Goal: Task Accomplishment & Management: Complete application form

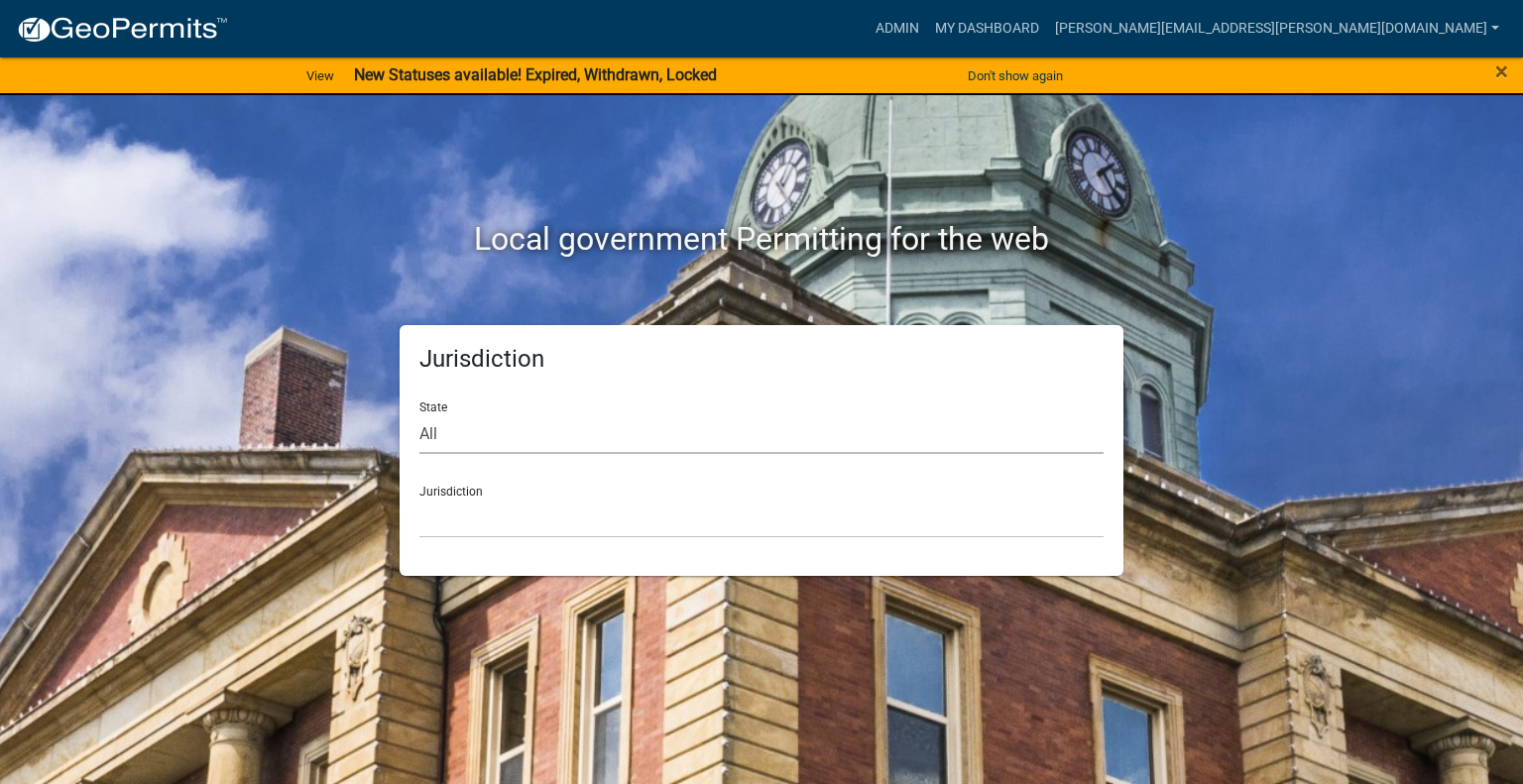
click at [494, 440] on select "All [US_STATE] [US_STATE] [US_STATE] [US_STATE] [US_STATE] [US_STATE] [US_STATE…" at bounding box center [762, 433] width 684 height 41
select select "[US_STATE]"
click at [420, 413] on select "All [US_STATE] [US_STATE] [US_STATE] [US_STATE] [US_STATE] [US_STATE] [US_STATE…" at bounding box center [762, 433] width 684 height 41
click at [474, 518] on select "City of [GEOGRAPHIC_DATA], [US_STATE] City of [GEOGRAPHIC_DATA], [US_STATE] Cit…" at bounding box center [762, 517] width 684 height 41
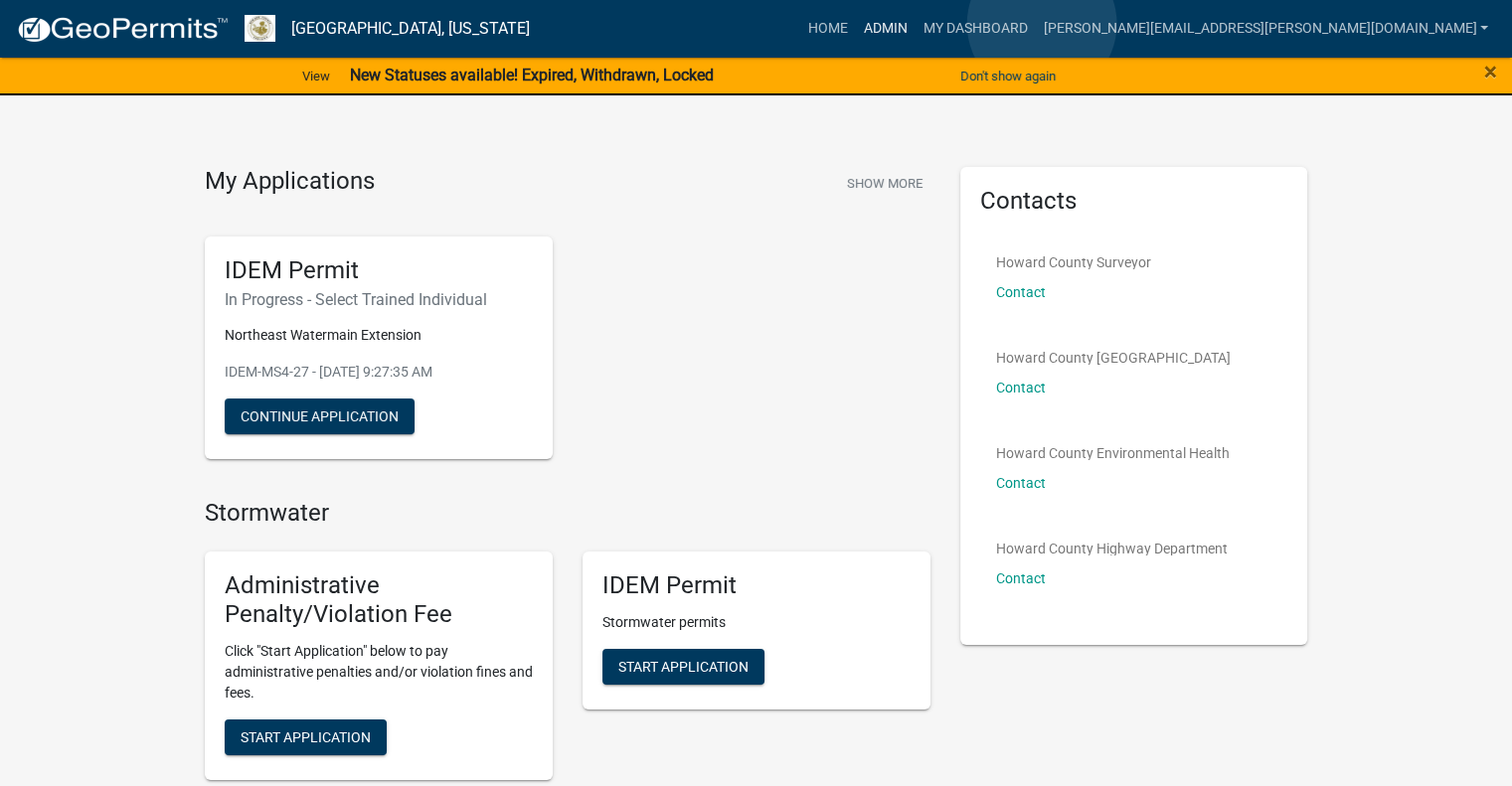
click at [914, 24] on link "Admin" at bounding box center [884, 29] width 60 height 38
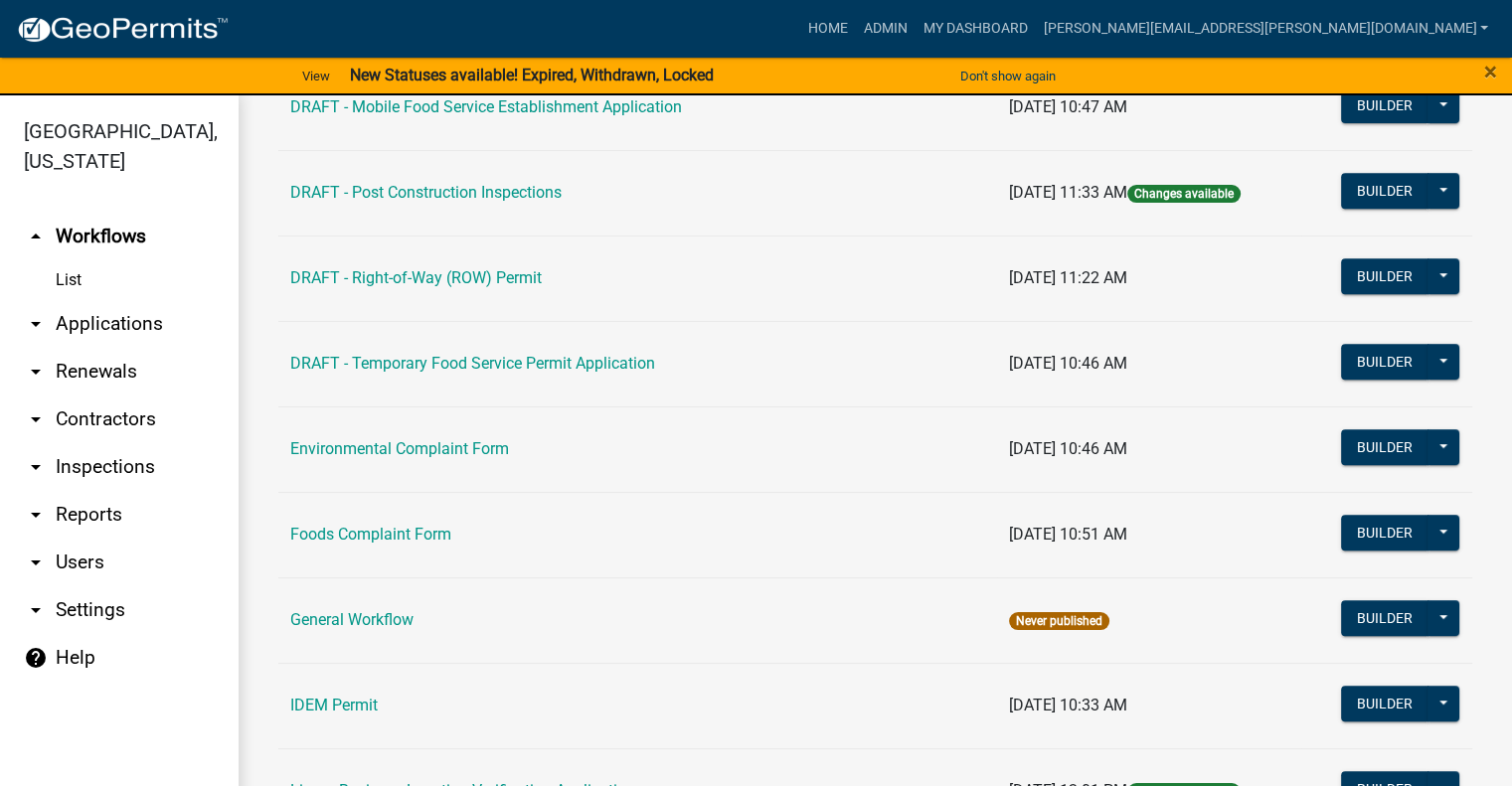
scroll to position [1093, 0]
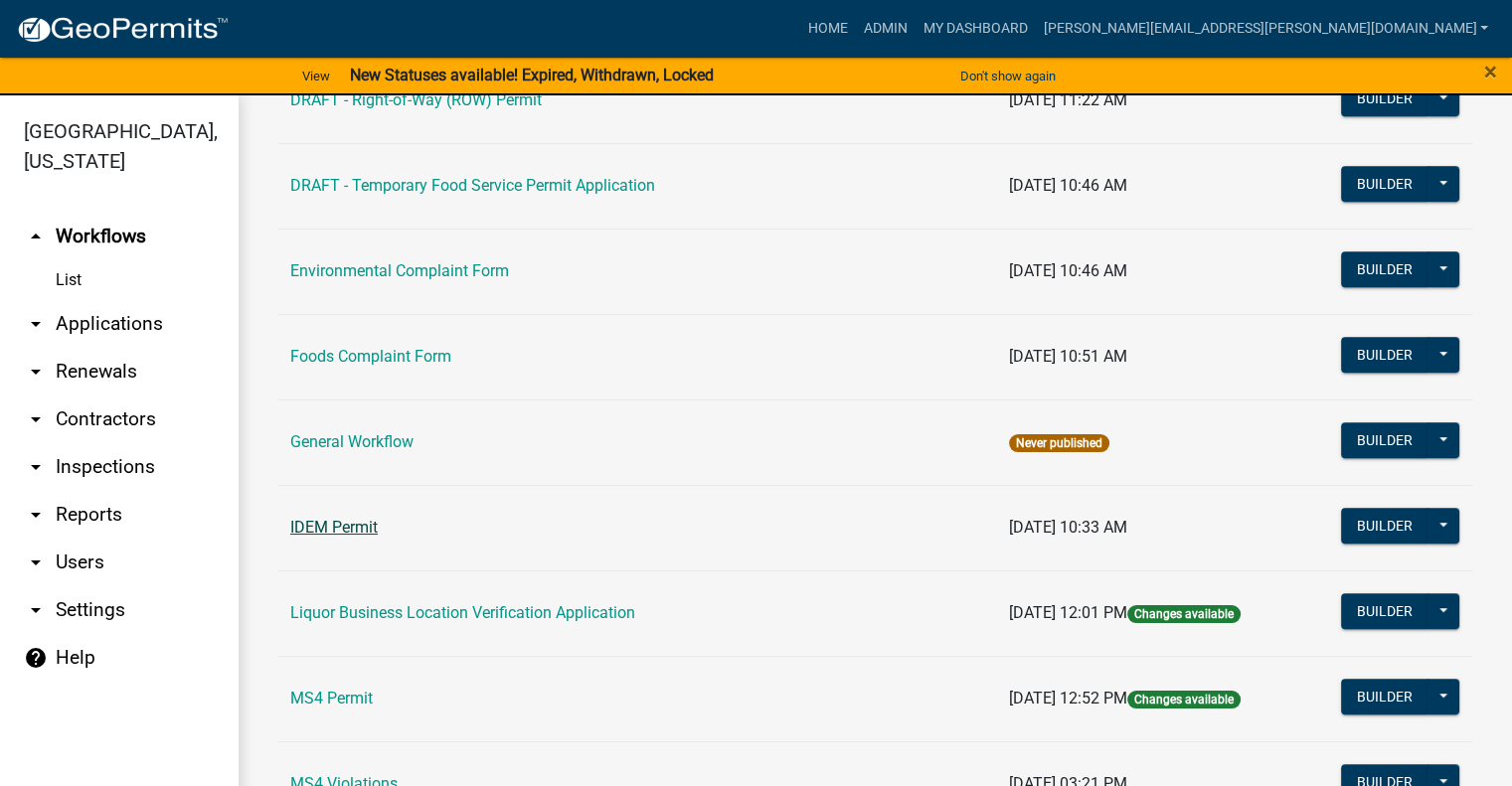
click at [333, 521] on link "IDEM Permit" at bounding box center [334, 526] width 88 height 19
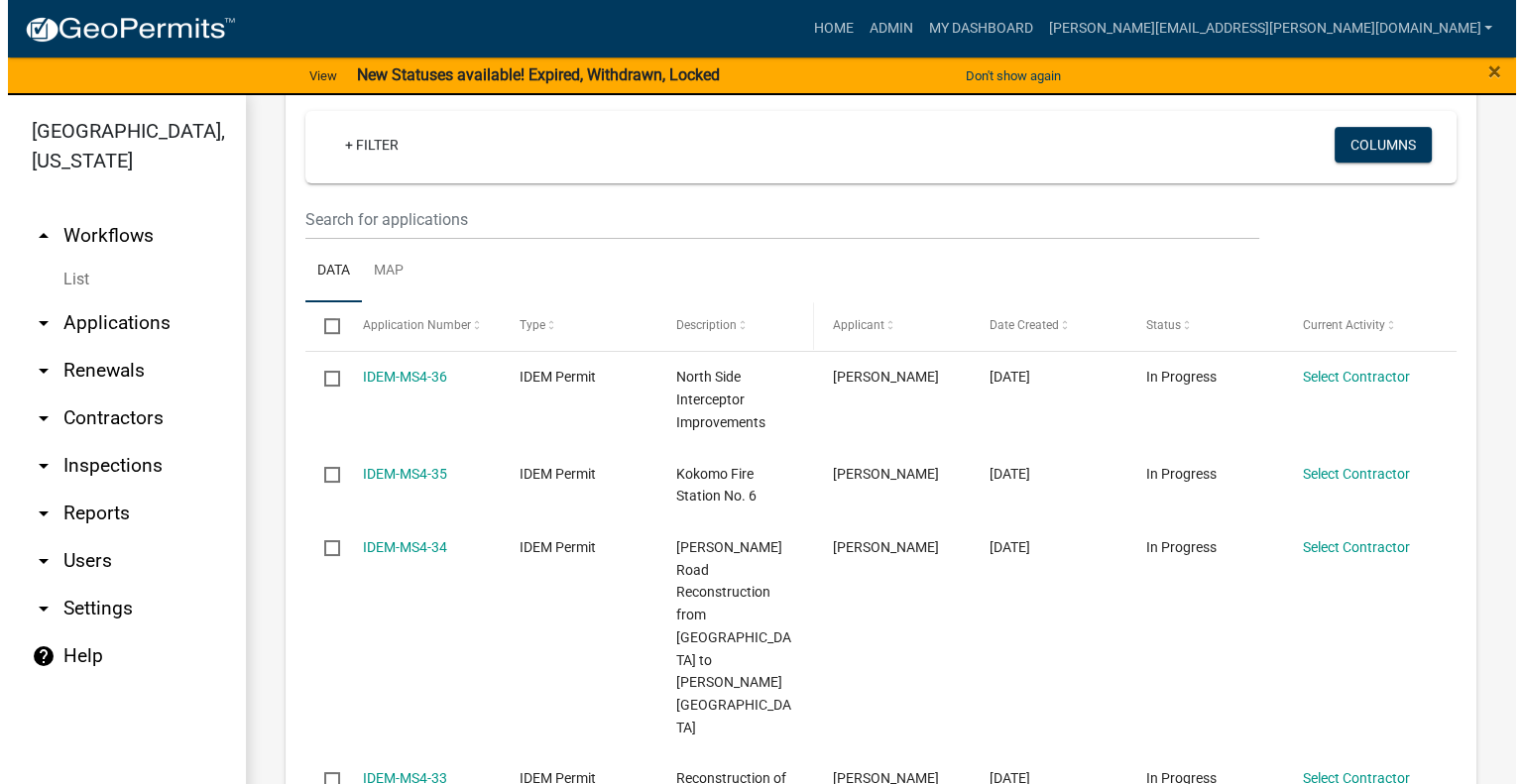
scroll to position [1288, 0]
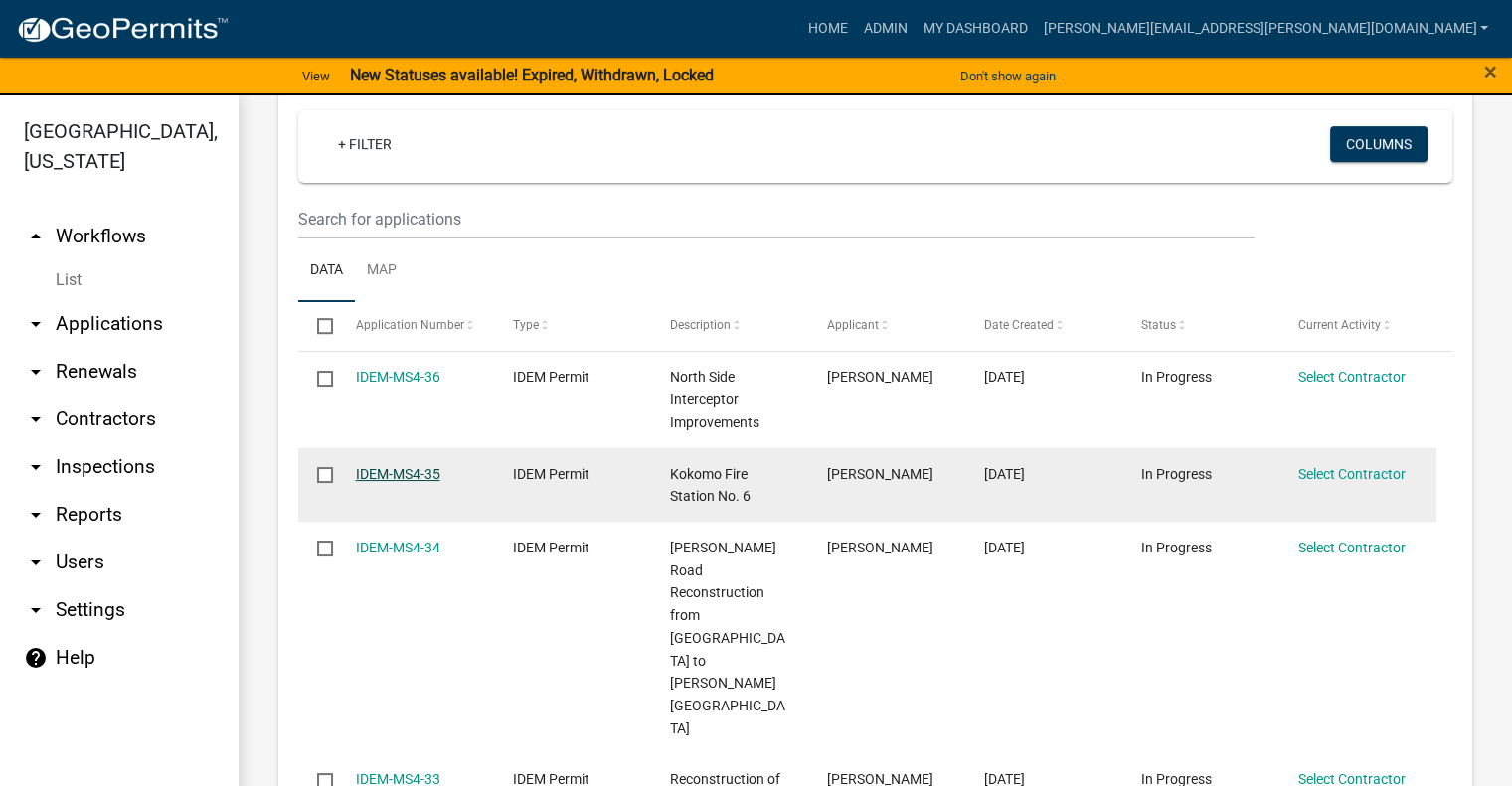
click at [411, 474] on link "IDEM-MS4-35" at bounding box center [398, 473] width 85 height 16
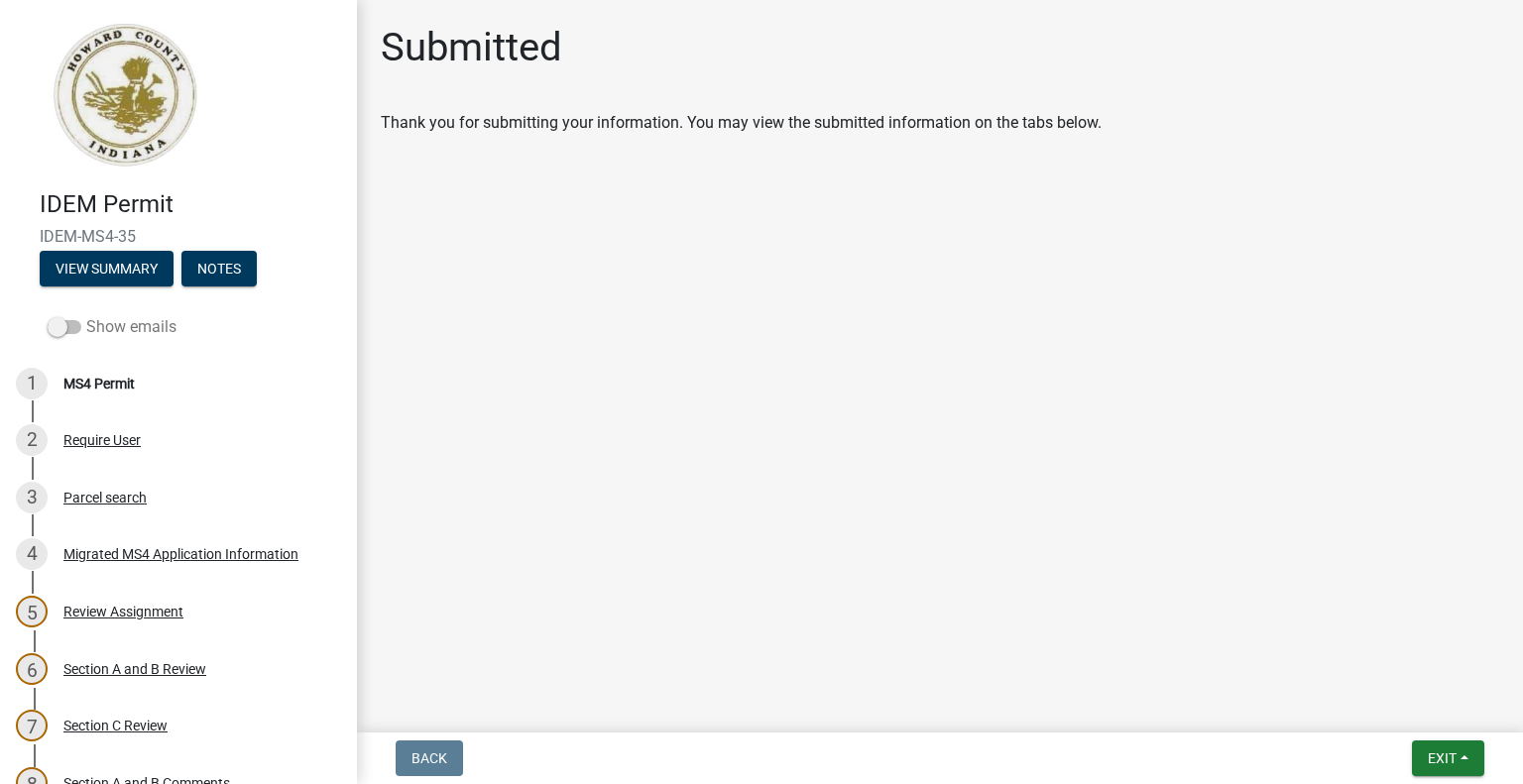
click at [71, 334] on label "Show emails" at bounding box center [112, 327] width 129 height 24
click at [87, 315] on input "Show emails" at bounding box center [87, 315] width 0 height 0
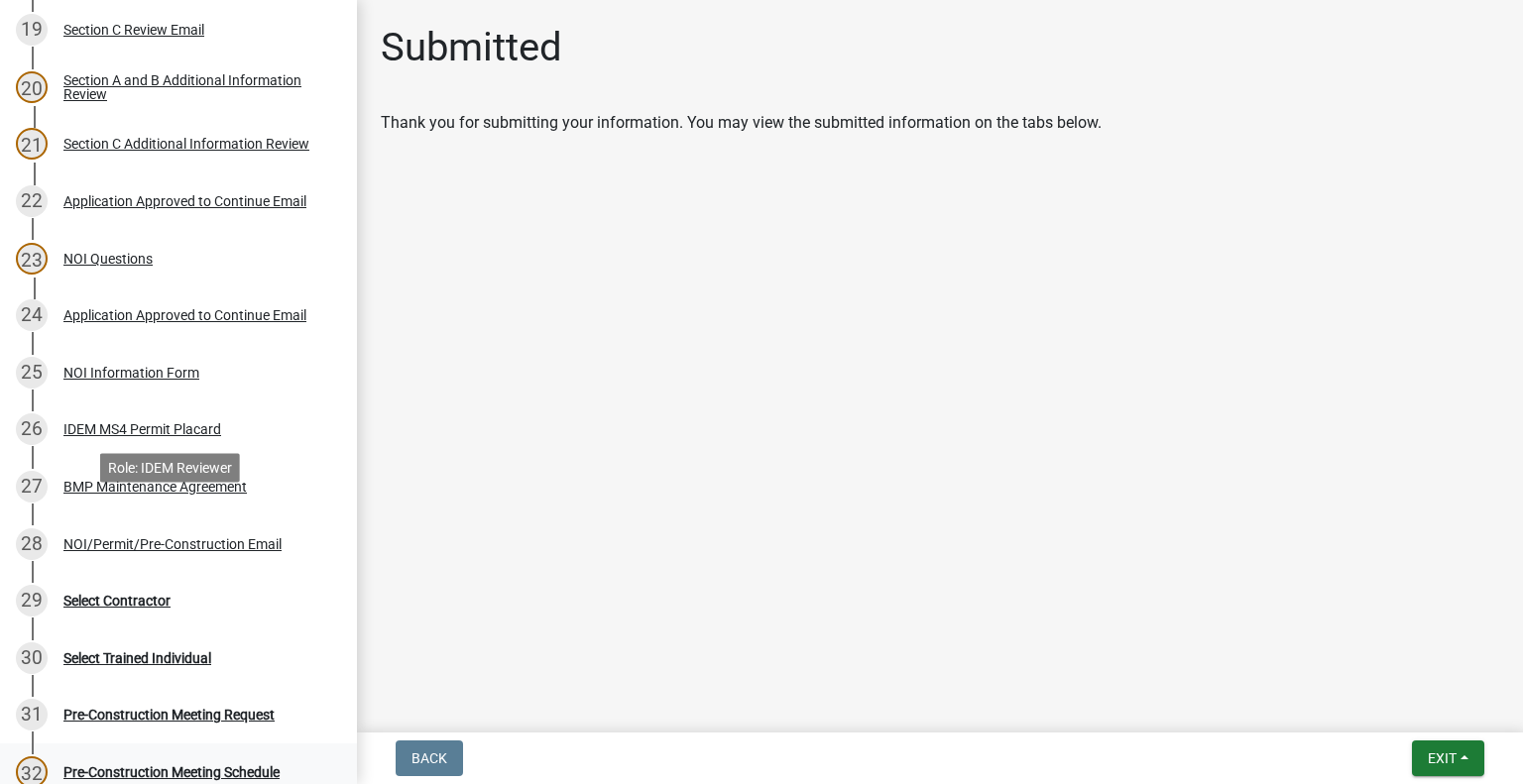
scroll to position [1633, 0]
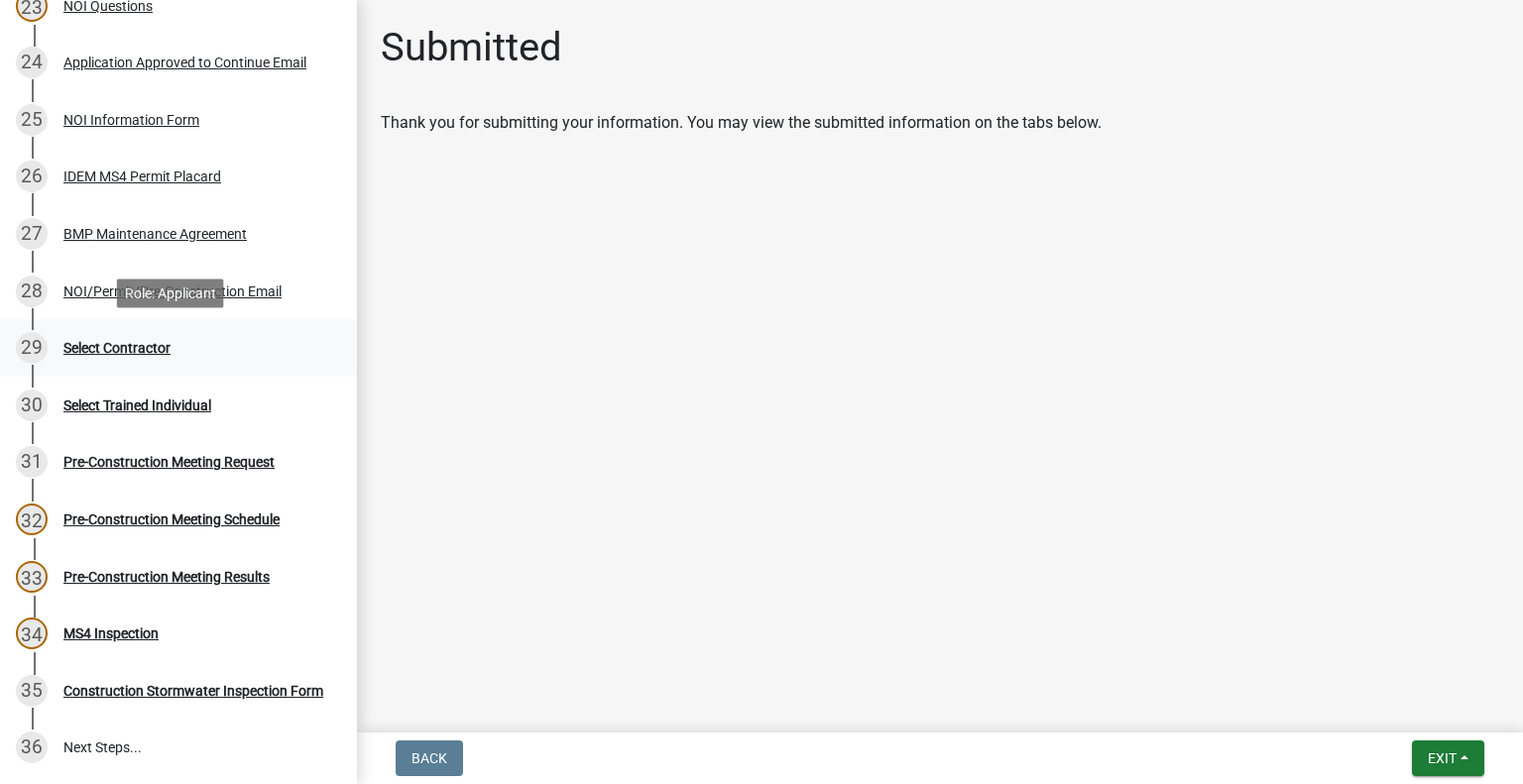
click at [124, 345] on div "Select Contractor" at bounding box center [117, 348] width 107 height 14
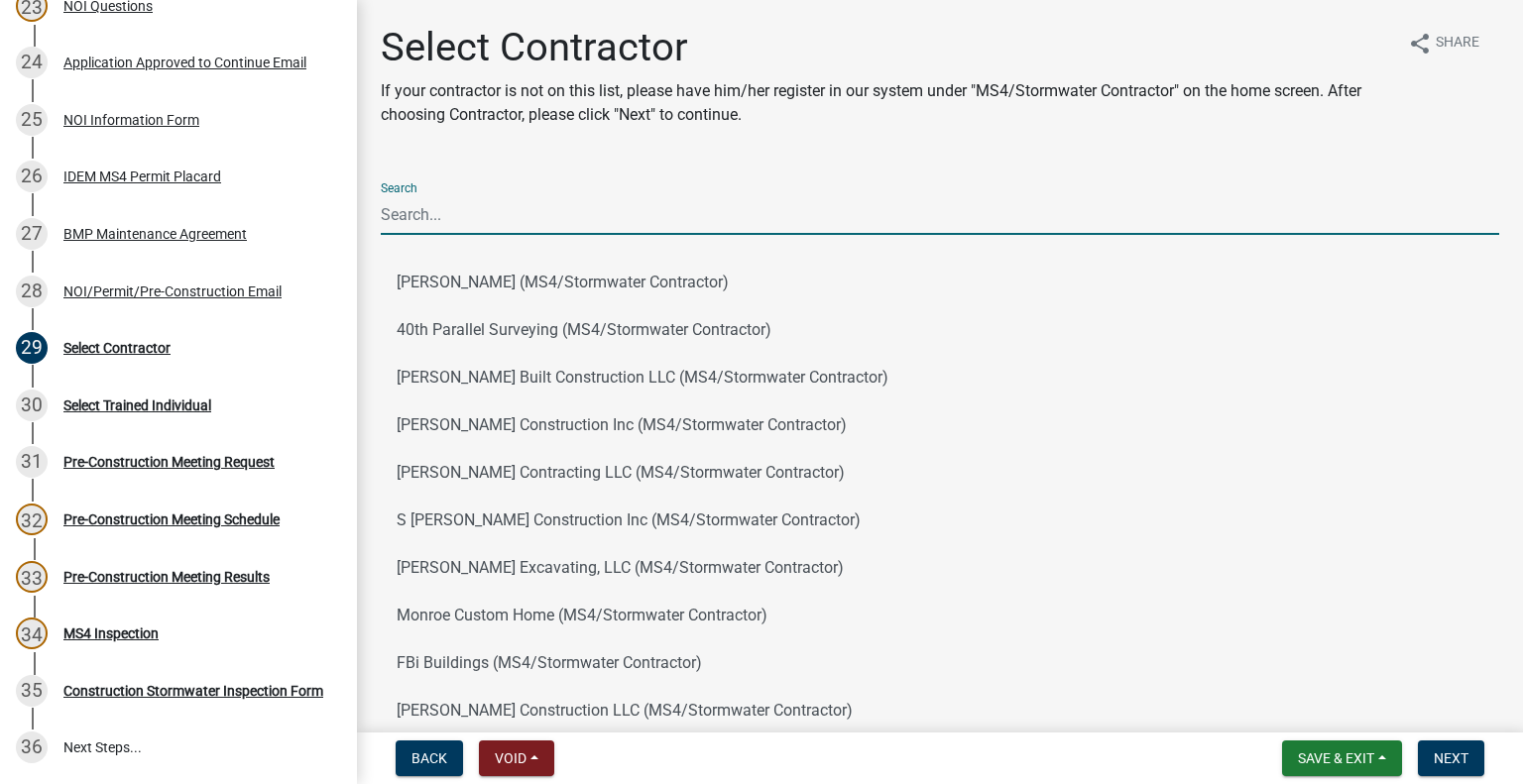
click at [447, 214] on input "Search" at bounding box center [940, 214] width 1118 height 41
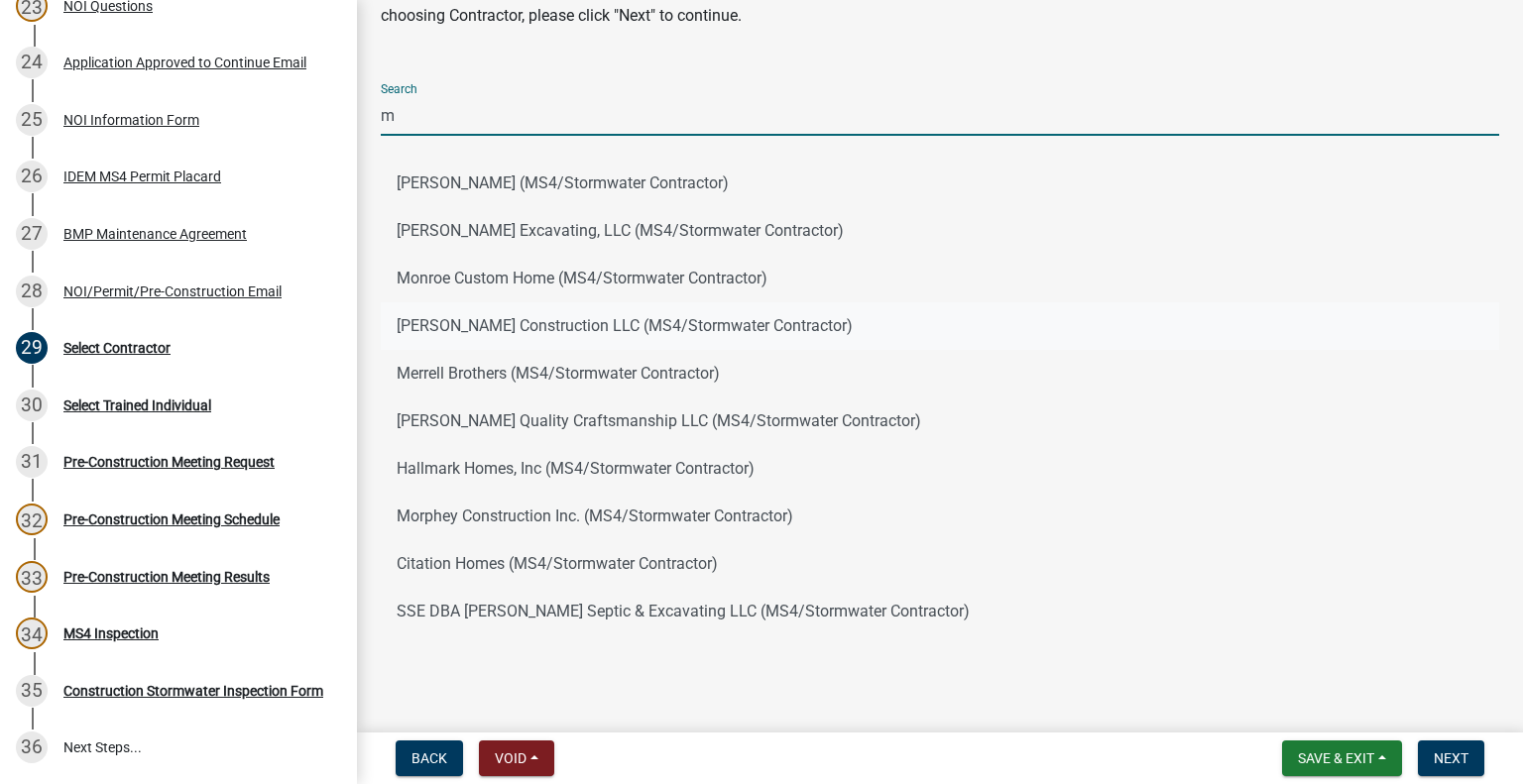
scroll to position [111, 0]
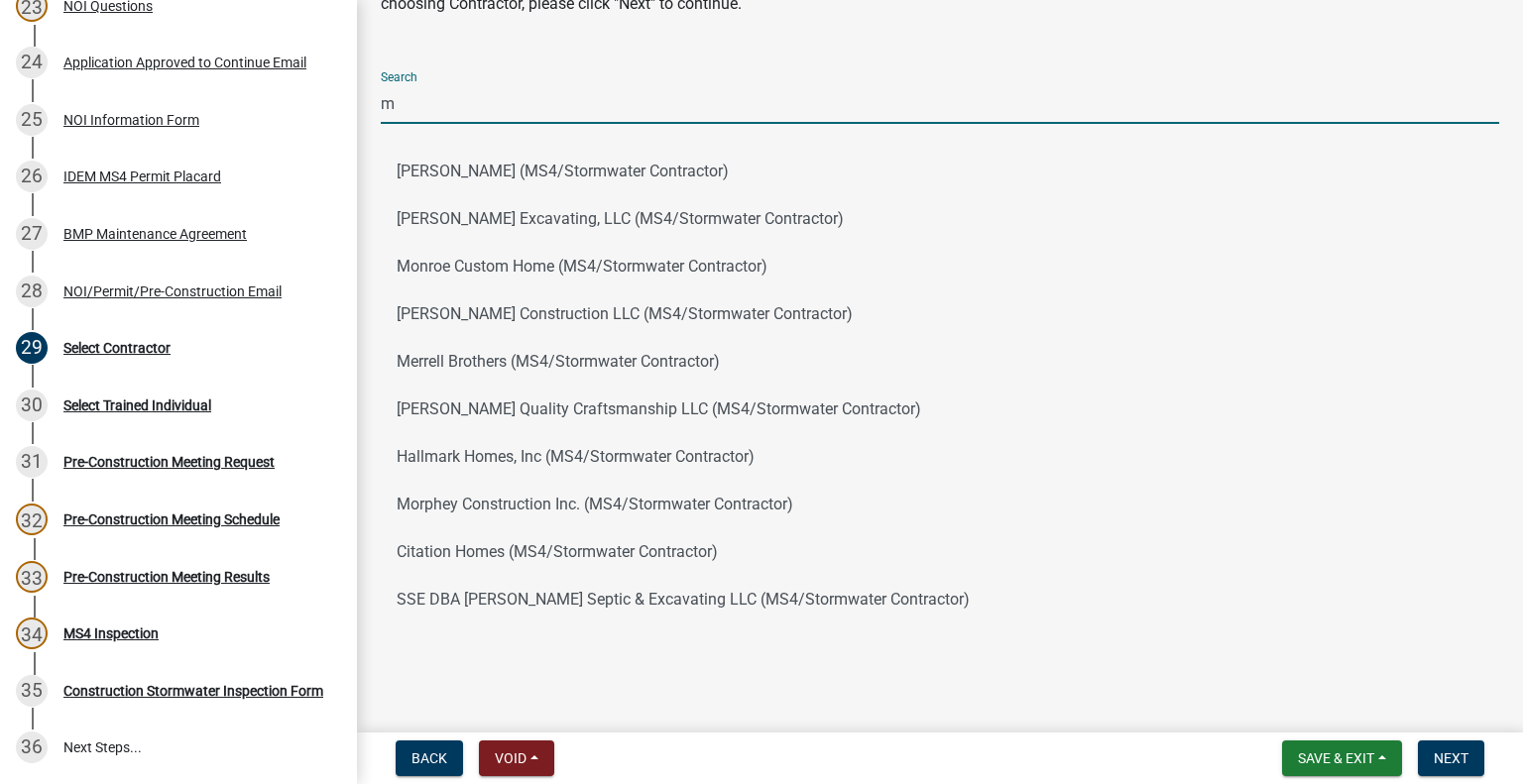
type input "m"
click at [650, 663] on div "Select Contractor If your contractor is not on this list, please have him/her r…" at bounding box center [940, 288] width 1148 height 752
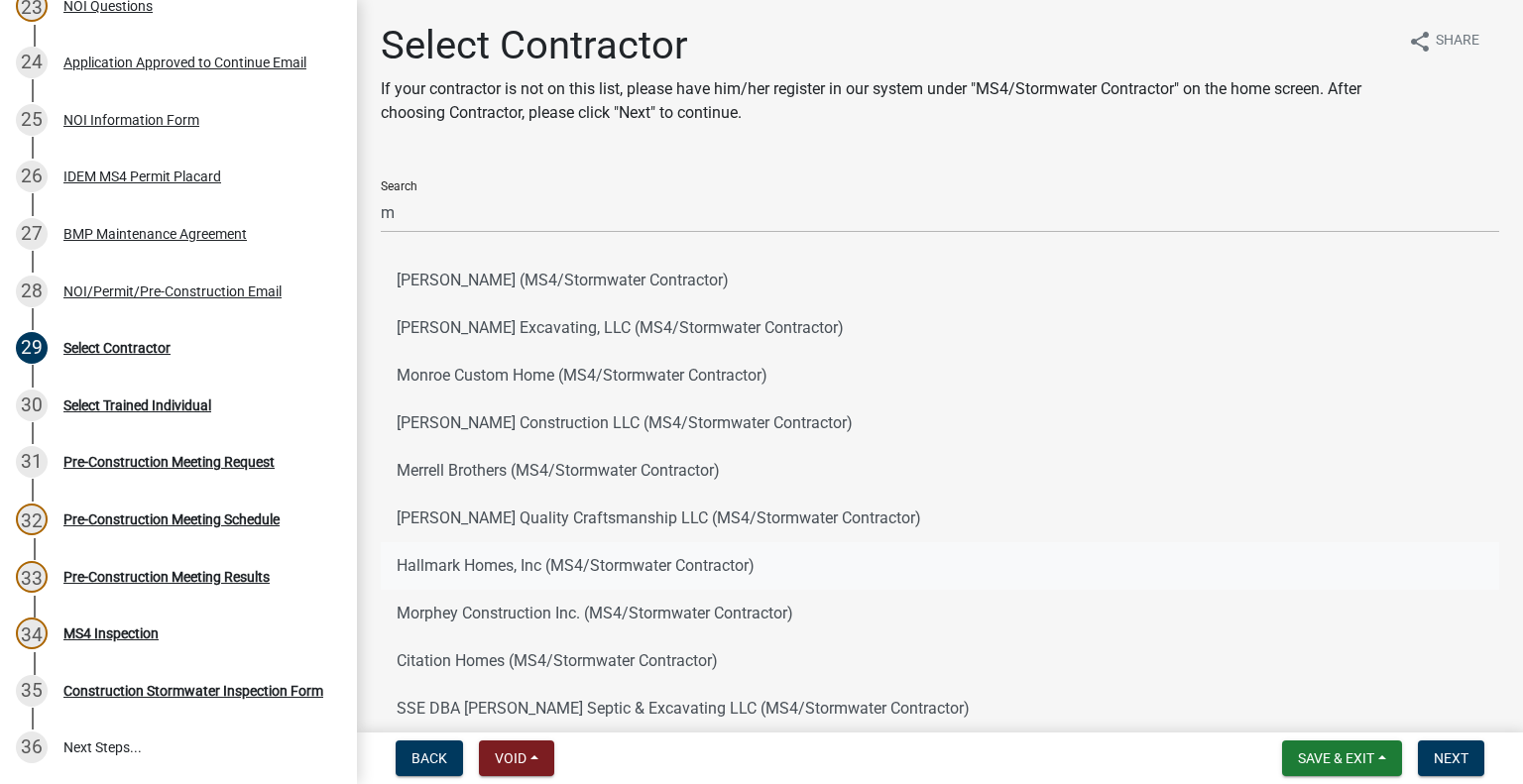
scroll to position [0, 0]
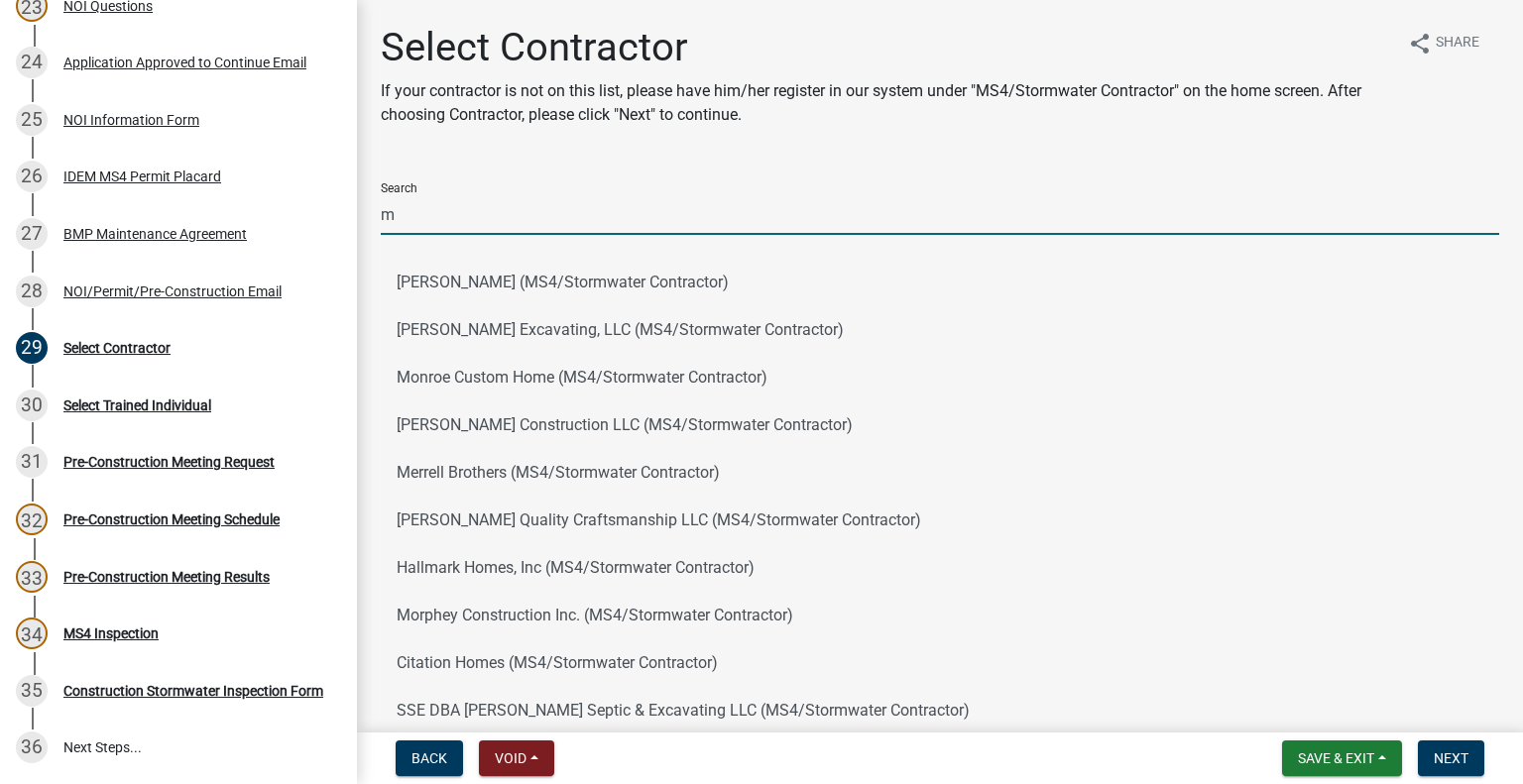
click at [415, 211] on input "m" at bounding box center [940, 214] width 1118 height 41
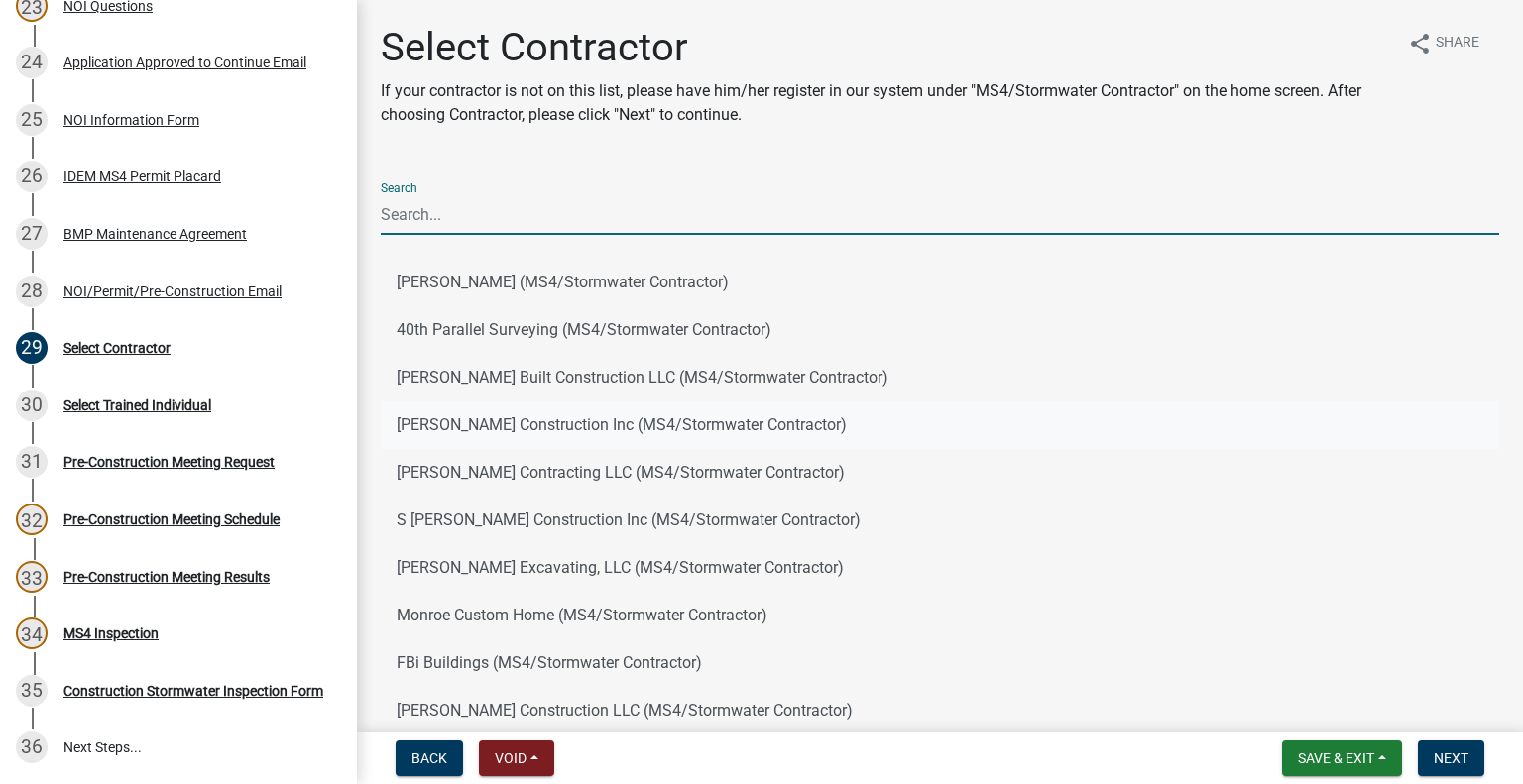
scroll to position [99, 0]
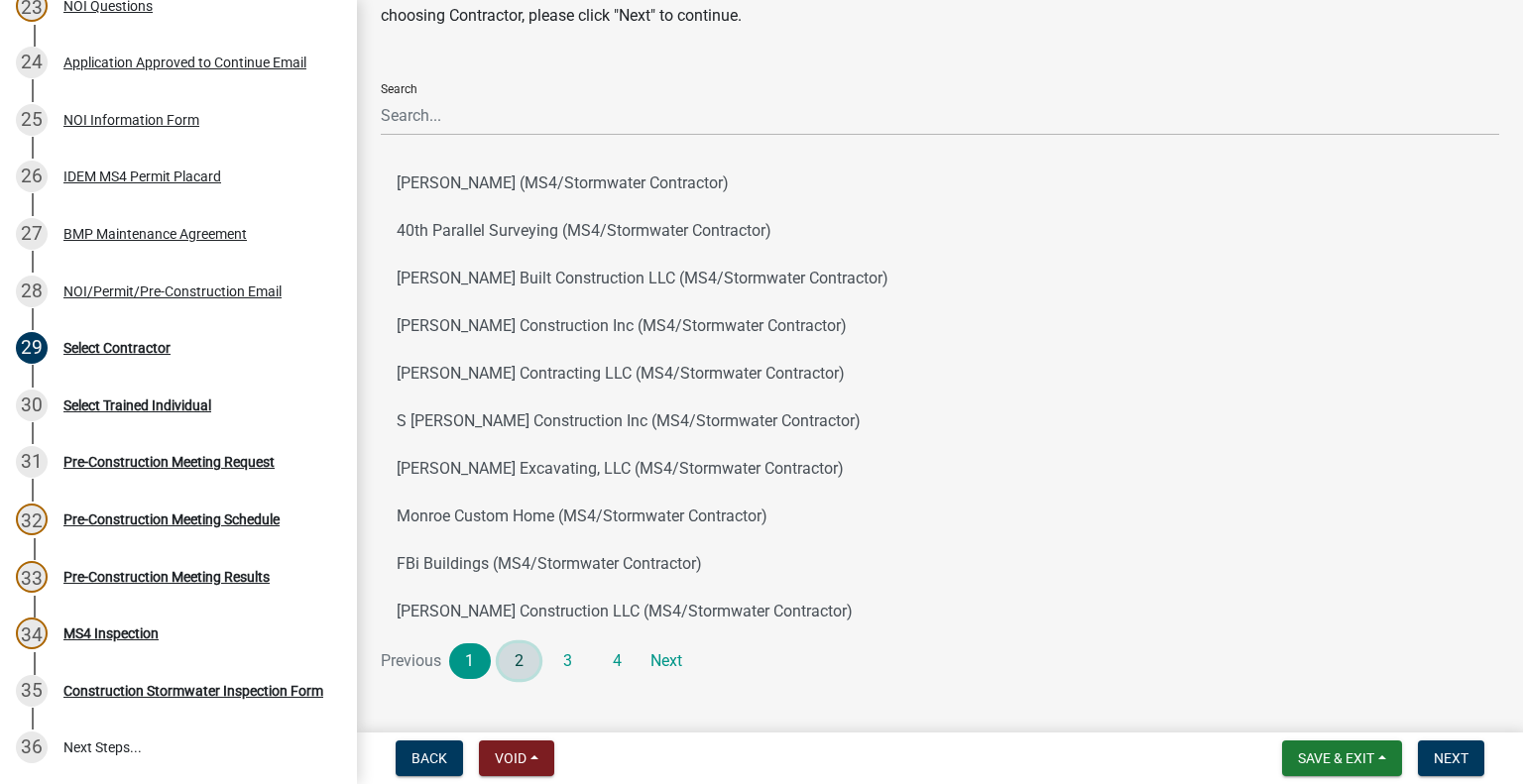
click at [515, 660] on link "2" at bounding box center [519, 660] width 42 height 36
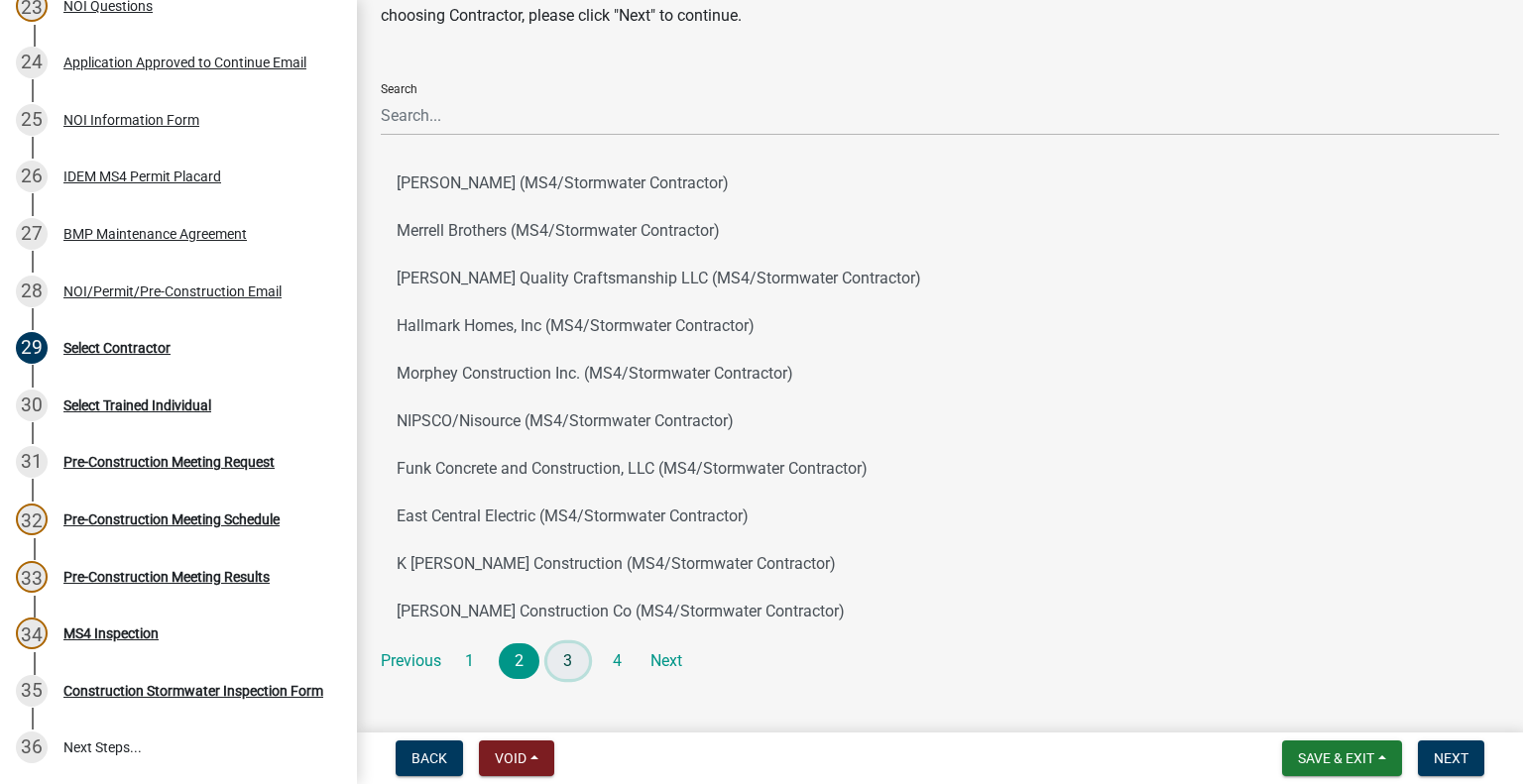
click at [571, 660] on link "3" at bounding box center [568, 660] width 42 height 36
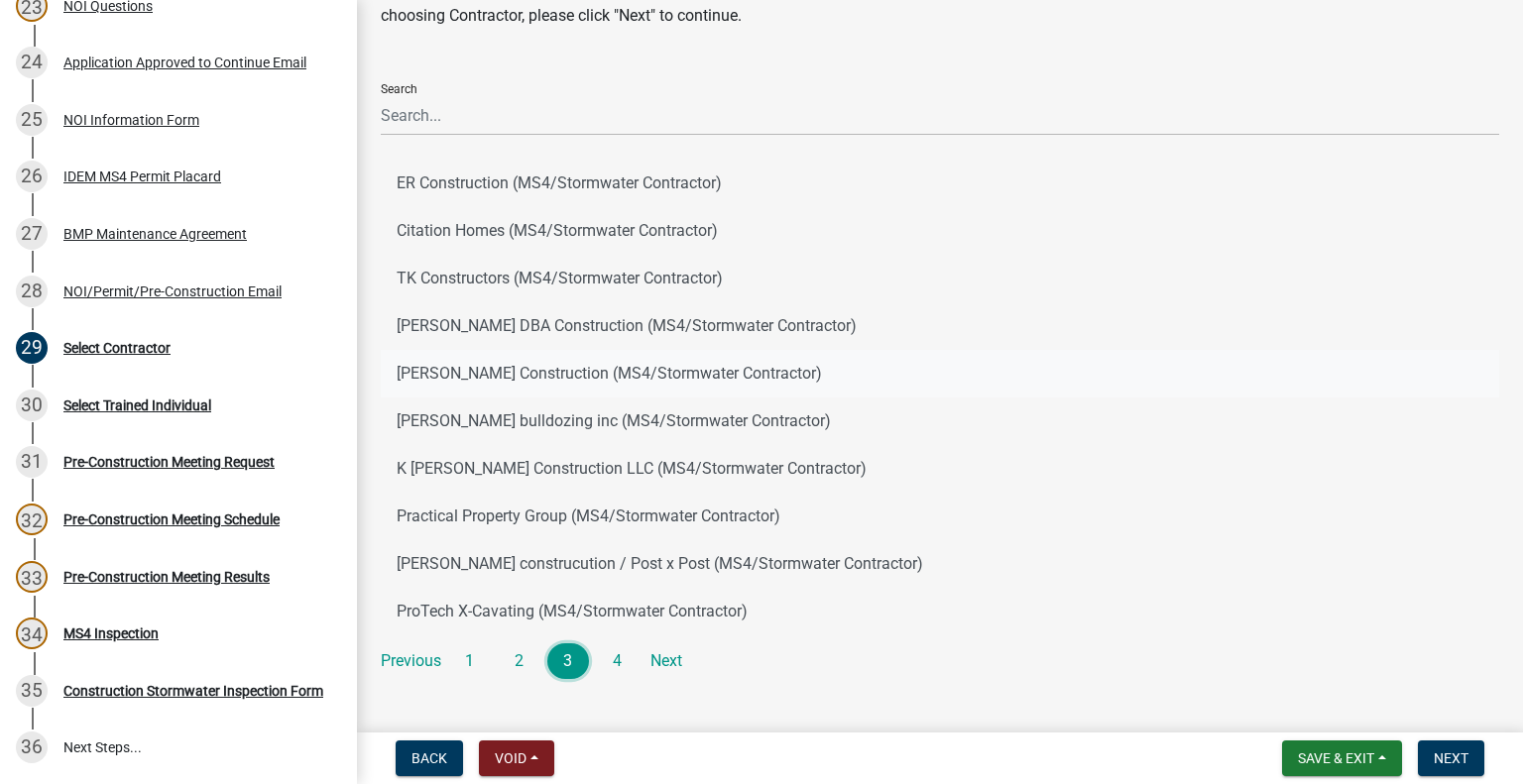
scroll to position [146, 0]
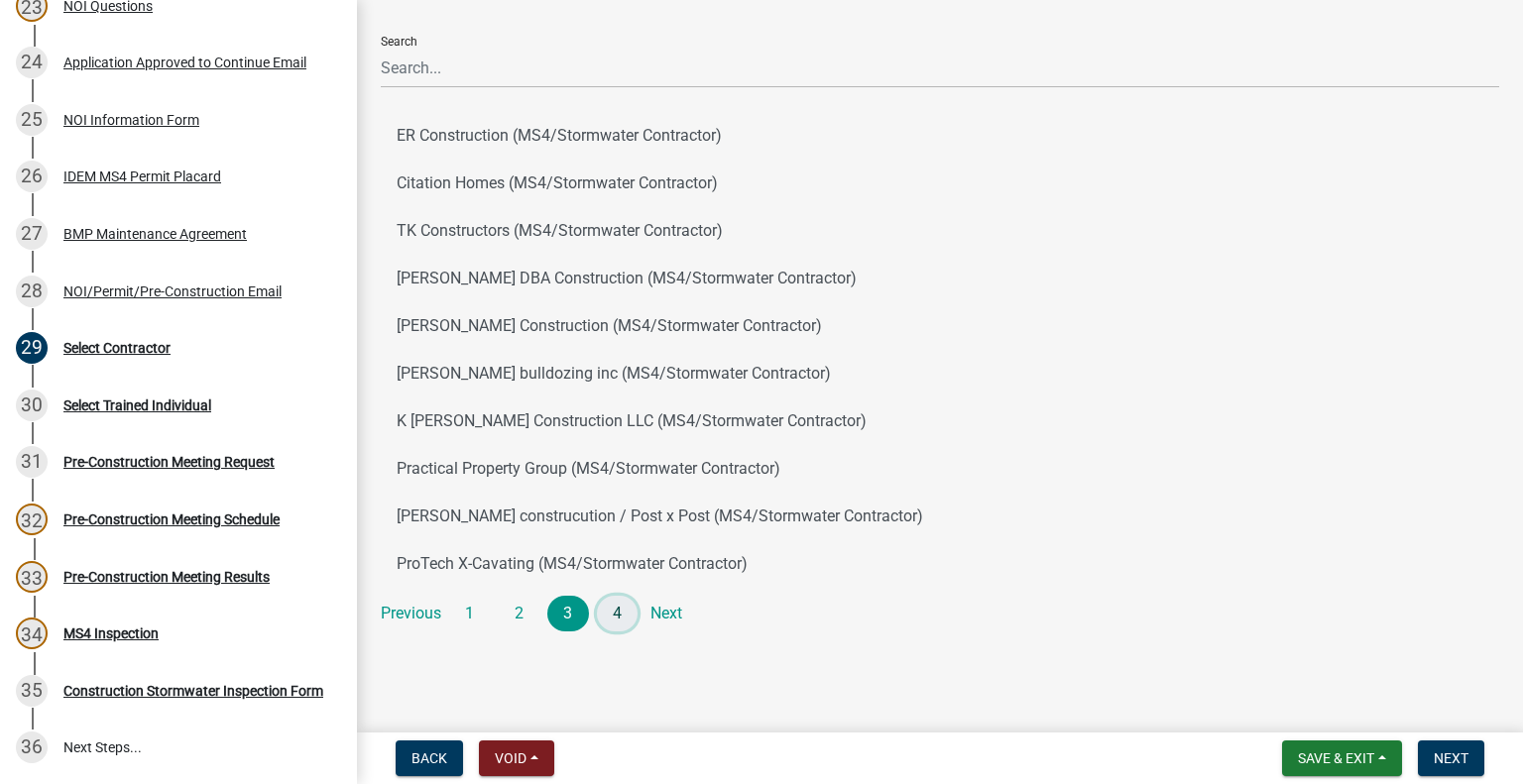
click at [619, 611] on link "4" at bounding box center [618, 614] width 42 height 36
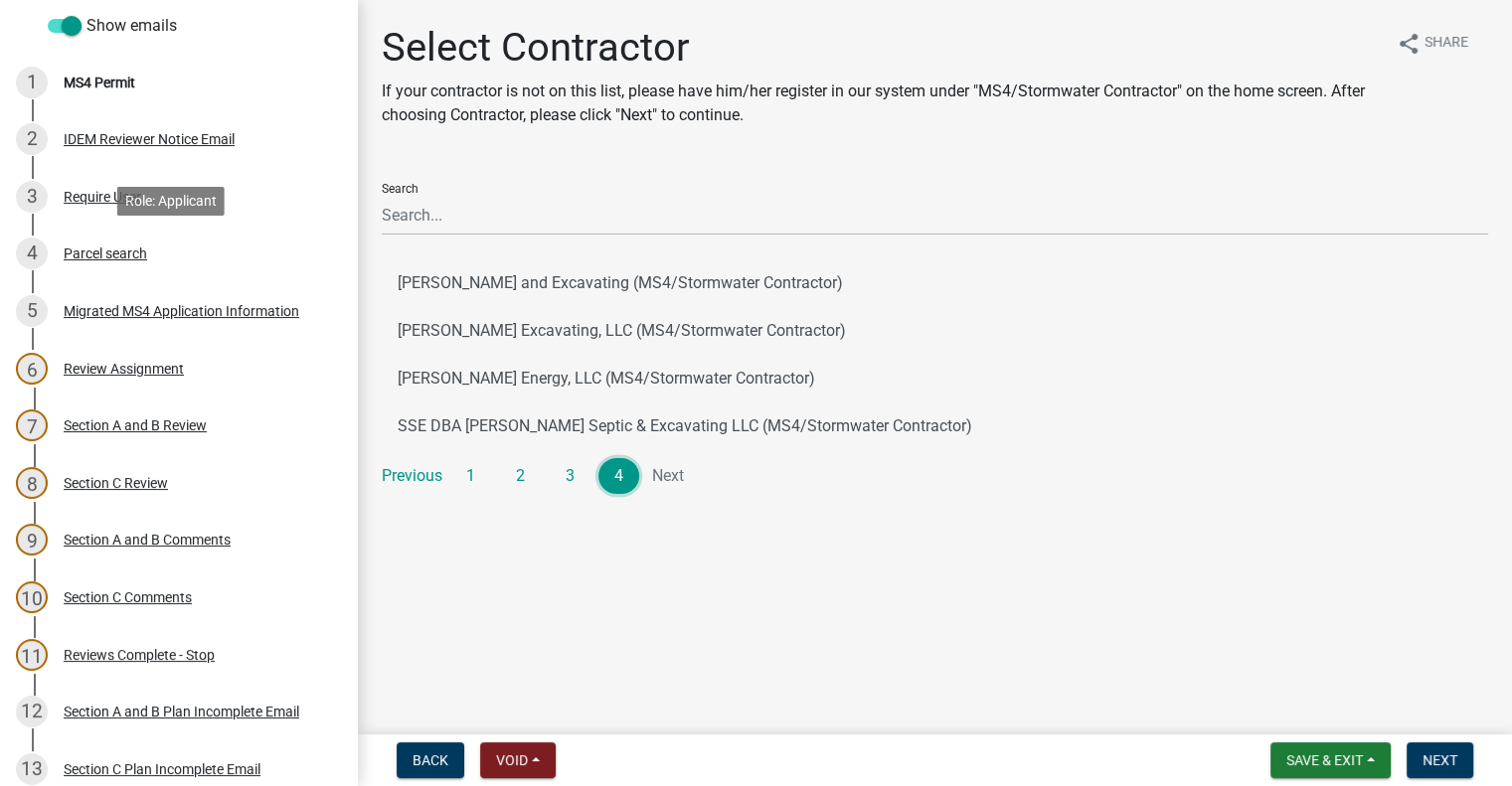
scroll to position [298, 0]
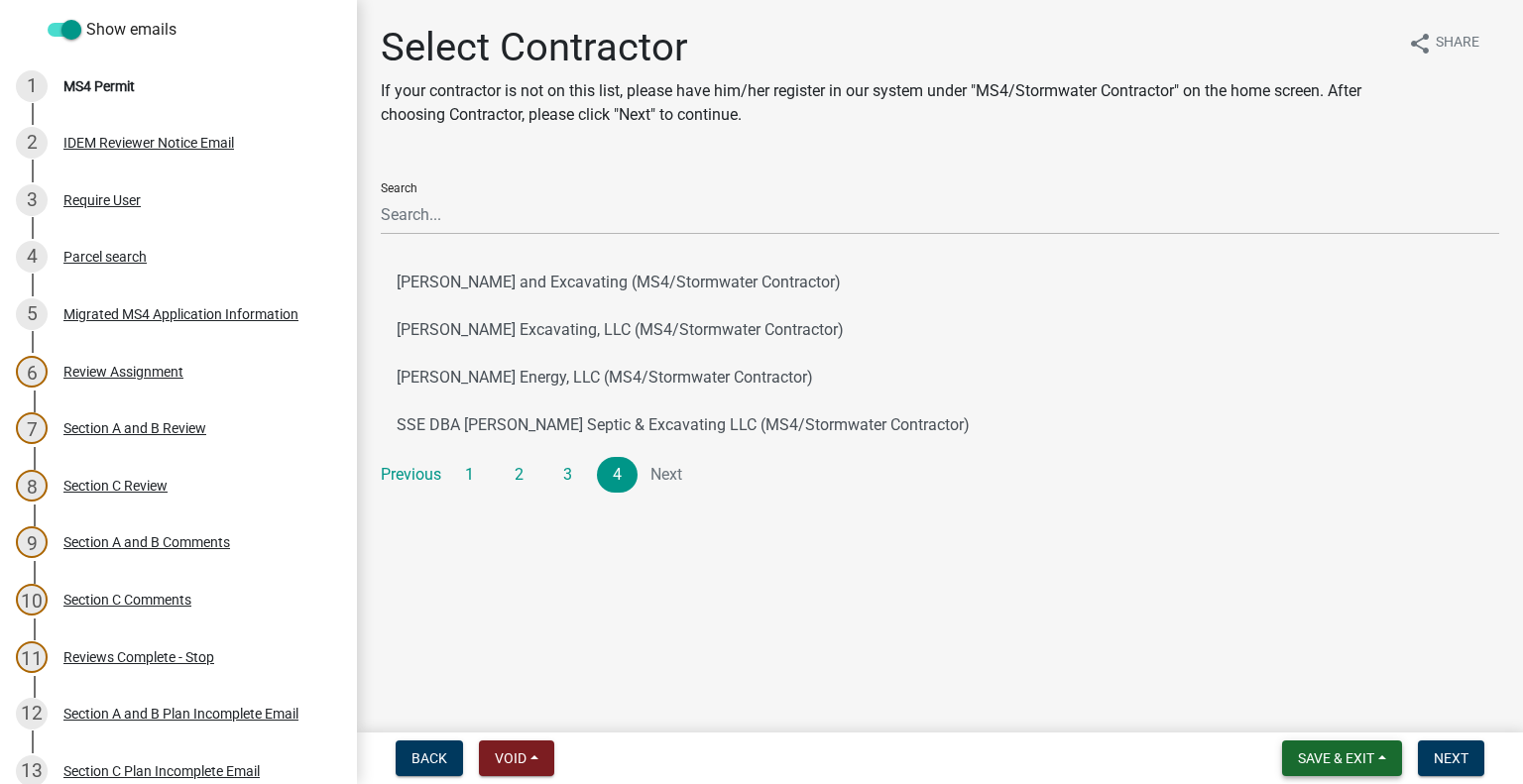
click at [1344, 744] on button "Save & Exit" at bounding box center [1342, 758] width 120 height 36
click at [1343, 715] on button "Save & Exit" at bounding box center [1322, 706] width 158 height 48
